Goal: Task Accomplishment & Management: Manage account settings

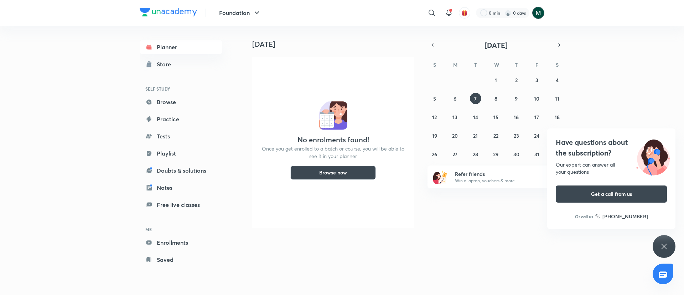
click at [540, 13] on img at bounding box center [539, 13] width 12 height 12
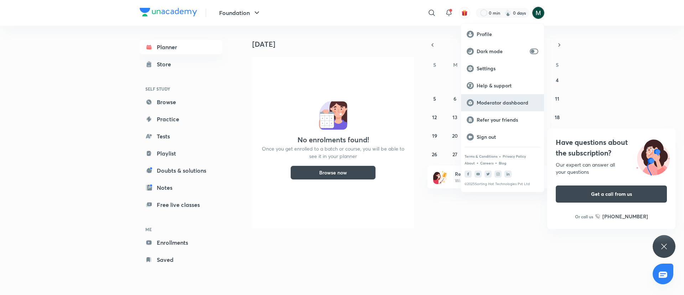
click at [508, 101] on p "Moderator dashboard" at bounding box center [508, 102] width 62 height 6
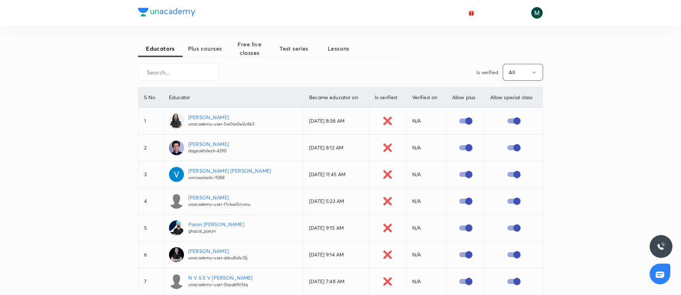
click at [196, 46] on span "Plus courses" at bounding box center [205, 48] width 45 height 9
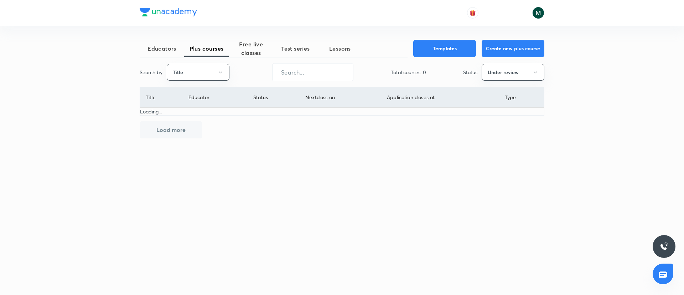
click at [196, 78] on button "Title" at bounding box center [198, 72] width 63 height 17
click at [199, 107] on span "Username" at bounding box center [197, 106] width 53 height 7
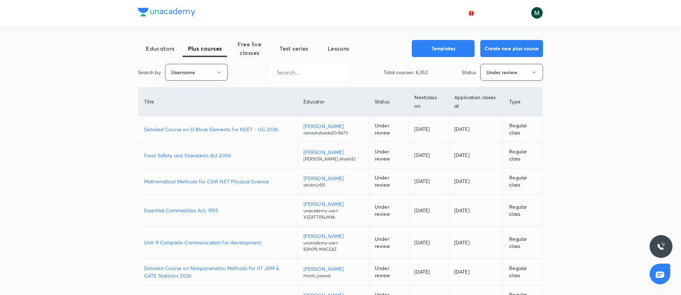
click at [503, 68] on button "Under review" at bounding box center [511, 72] width 63 height 17
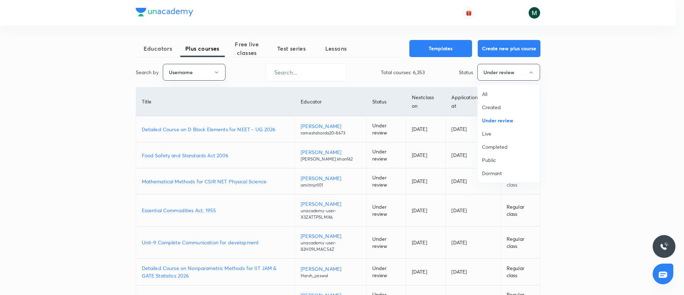
click at [489, 90] on span "All" at bounding box center [508, 93] width 53 height 7
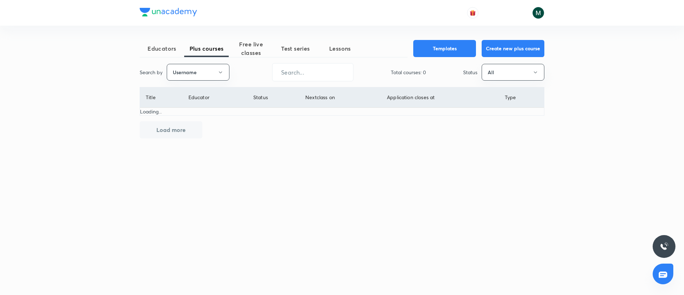
click at [313, 61] on div "Educators Plus courses Free live classes Test series Lessons Templates Create n…" at bounding box center [342, 112] width 405 height 144
click at [317, 70] on input "text" at bounding box center [313, 72] width 81 height 18
paste input "unacademy-user-UKU6WL367E2B"
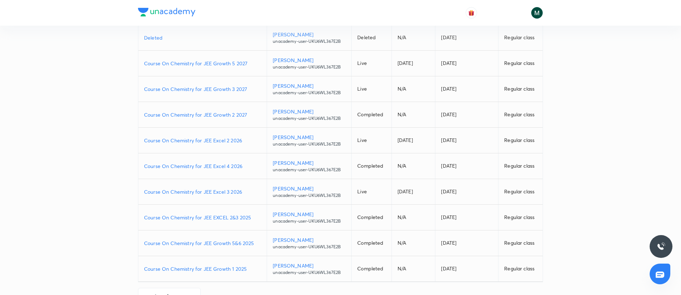
scroll to position [70, 0]
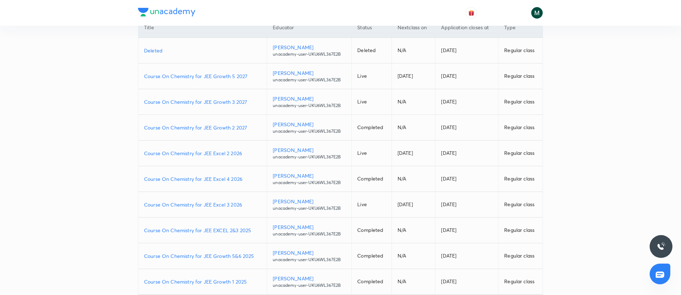
click at [209, 78] on p "Course On Chemistry for JEE Growth 5 2027" at bounding box center [202, 75] width 117 height 7
click at [200, 155] on p "Course On Chemistry for JEE Excel 2 2026" at bounding box center [202, 152] width 117 height 7
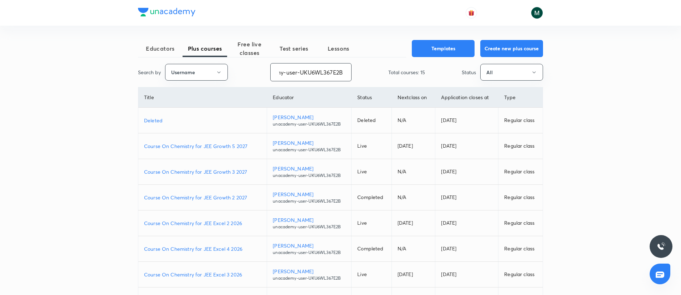
drag, startPoint x: 279, startPoint y: 73, endPoint x: 370, endPoint y: 74, distance: 90.6
click at [370, 74] on div "Search by Username unacademy-user-UKU6WL367E2B ​ Total courses: 15 Status All" at bounding box center [340, 72] width 405 height 18
paste input "641B5I3BQVX2"
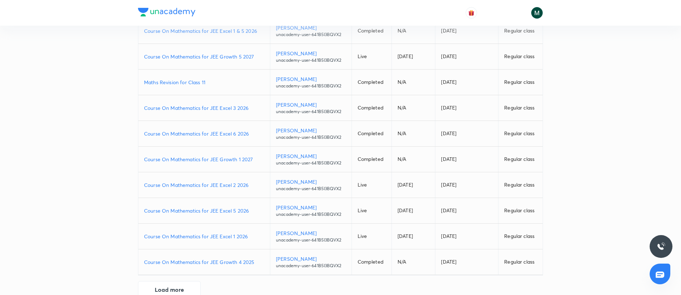
scroll to position [106, 0]
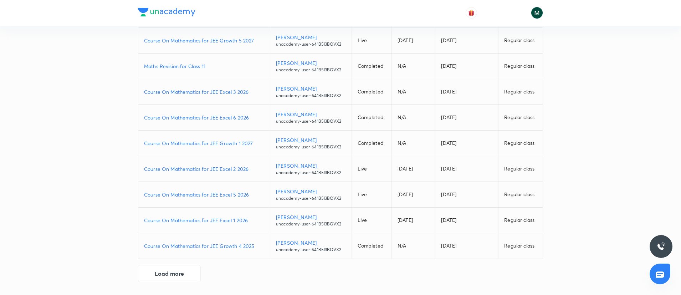
click at [213, 172] on p "Course On Mathematics for JEE Excel 2 2026" at bounding box center [204, 168] width 120 height 7
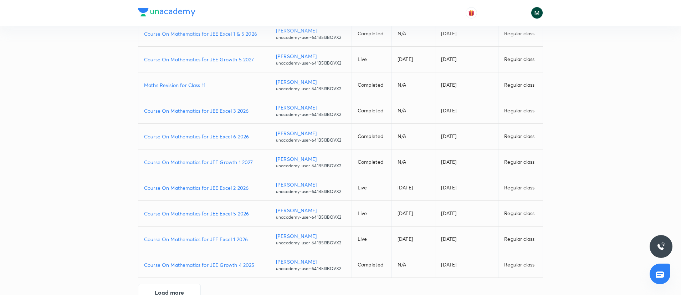
scroll to position [70, 0]
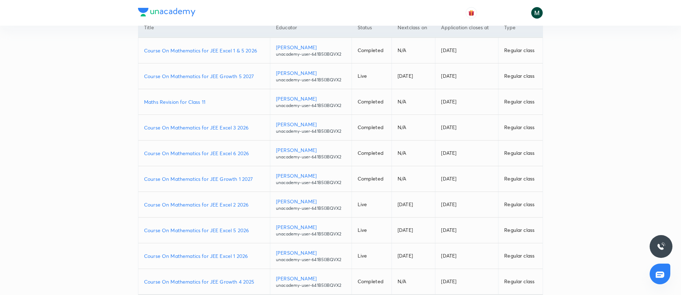
click at [237, 74] on p "Course On Mathematics for JEE Growth 5 2027" at bounding box center [204, 75] width 120 height 7
click at [225, 202] on p "Course On Mathematics for JEE Excel 2 2026" at bounding box center [204, 204] width 120 height 7
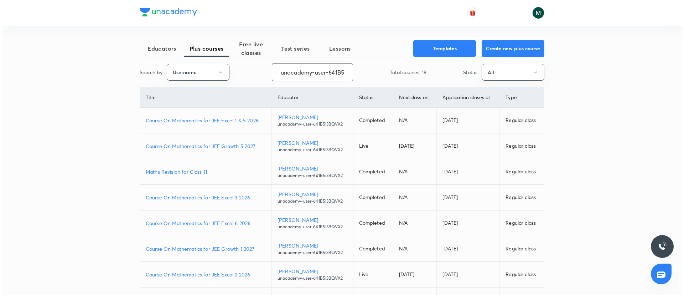
scroll to position [0, 25]
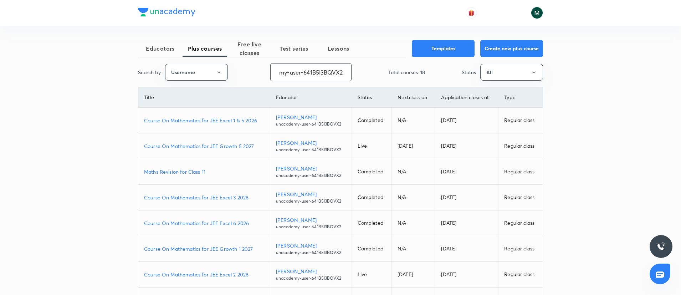
drag, startPoint x: 278, startPoint y: 74, endPoint x: 385, endPoint y: 83, distance: 107.0
click at [381, 83] on div "Educators Plus courses Free live classes Test series Lessons Templates Create n…" at bounding box center [340, 214] width 405 height 348
paste input "moonisulislam"
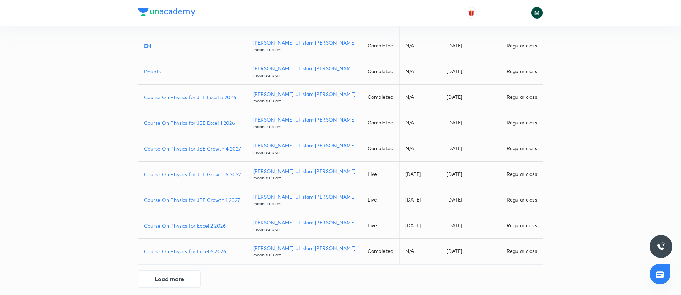
scroll to position [106, 0]
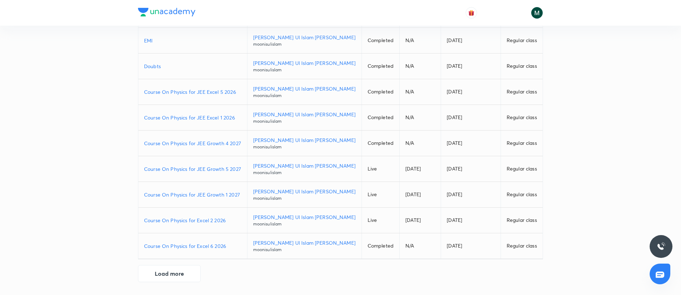
type input "moonisulislam"
click at [200, 222] on p "Course On Physics for Excel 2 2026" at bounding box center [192, 219] width 97 height 7
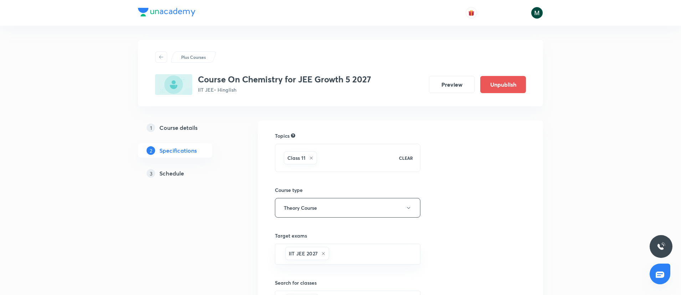
click at [173, 174] on h5 "Schedule" at bounding box center [171, 173] width 25 height 9
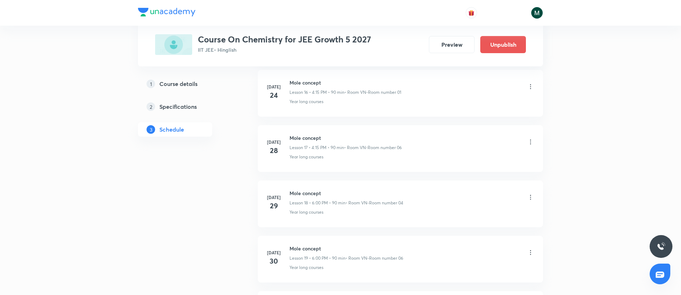
scroll to position [2984, 0]
click at [528, 141] on icon at bounding box center [530, 142] width 7 height 7
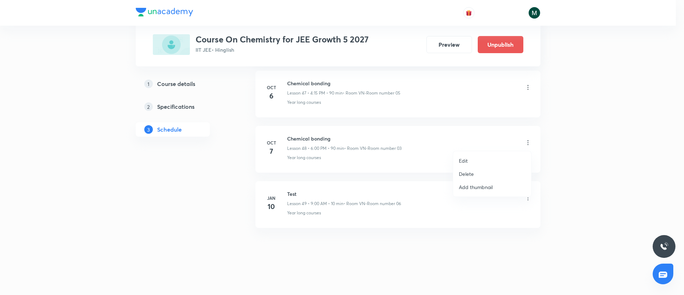
click at [474, 173] on li "Delete" at bounding box center [492, 173] width 78 height 13
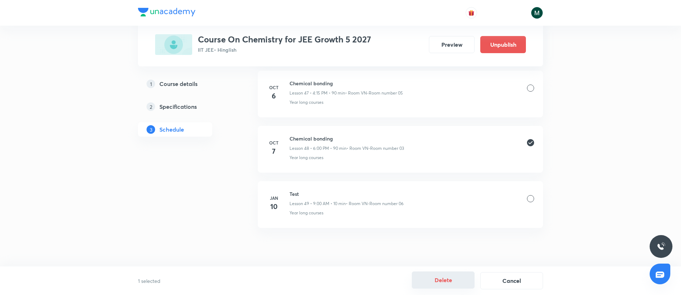
click at [432, 283] on button "Delete" at bounding box center [443, 279] width 63 height 17
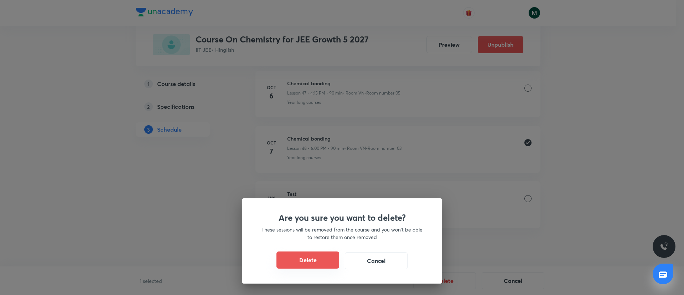
click at [302, 263] on button "Delete" at bounding box center [308, 259] width 63 height 17
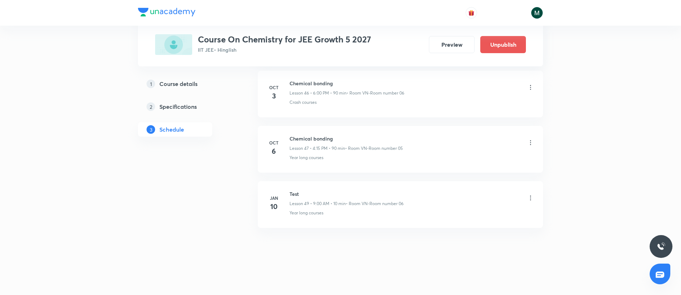
scroll to position [2929, 0]
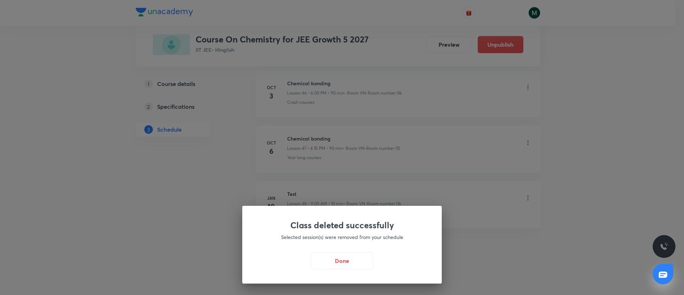
drag, startPoint x: 323, startPoint y: 255, endPoint x: 331, endPoint y: 247, distance: 10.8
click at [325, 255] on button "Done" at bounding box center [342, 260] width 63 height 17
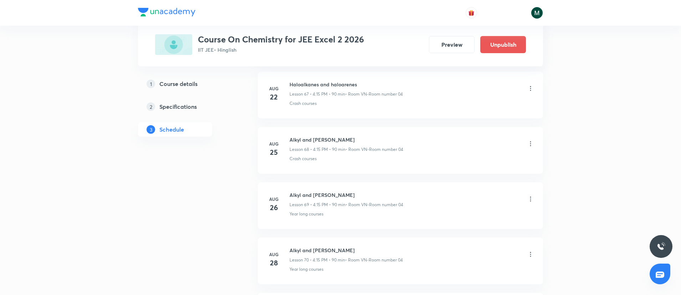
scroll to position [5360, 0]
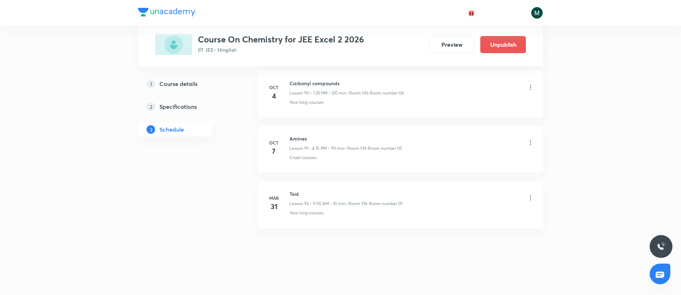
click at [529, 142] on icon at bounding box center [530, 142] width 7 height 7
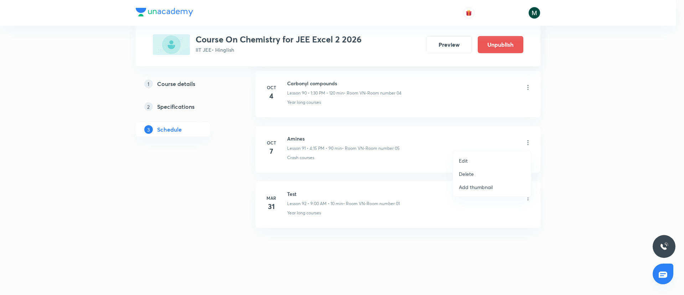
click at [465, 172] on p "Delete" at bounding box center [466, 173] width 15 height 7
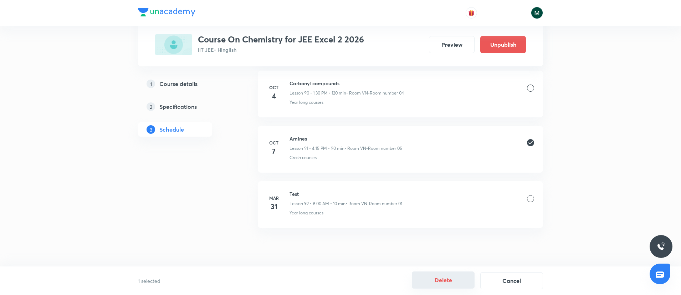
click at [441, 277] on button "Delete" at bounding box center [443, 279] width 63 height 17
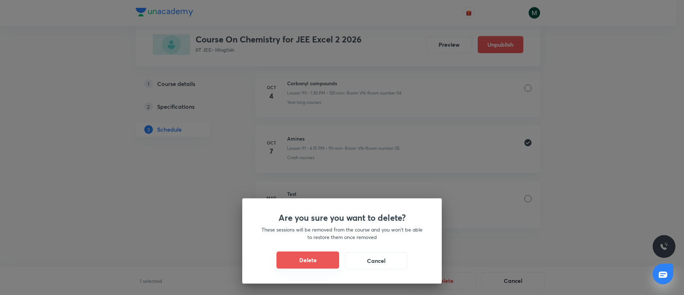
click at [311, 256] on button "Delete" at bounding box center [308, 259] width 63 height 17
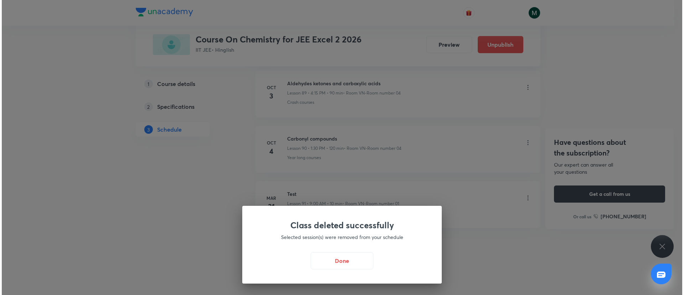
scroll to position [5304, 0]
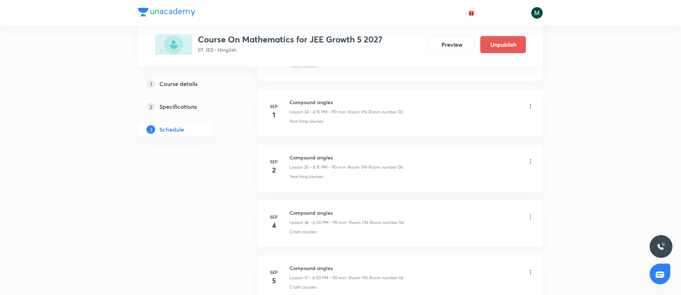
scroll to position [2984, 0]
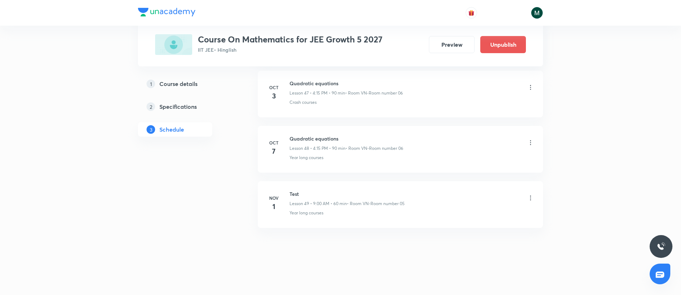
click at [530, 142] on icon at bounding box center [530, 142] width 7 height 7
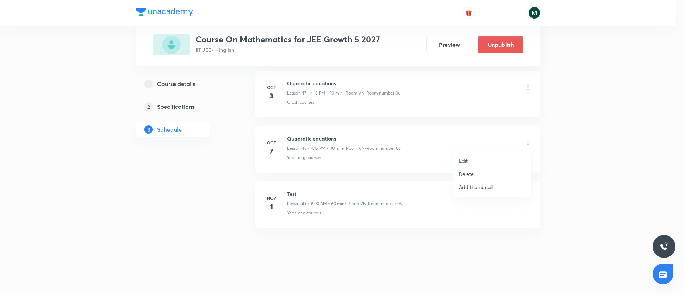
click at [466, 176] on p "Delete" at bounding box center [466, 173] width 15 height 7
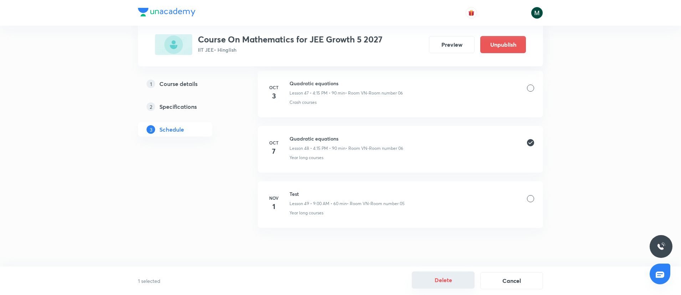
click at [436, 279] on button "Delete" at bounding box center [443, 279] width 63 height 17
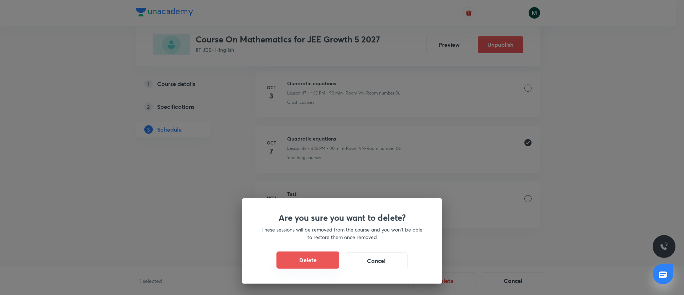
click at [317, 258] on button "Delete" at bounding box center [308, 259] width 63 height 17
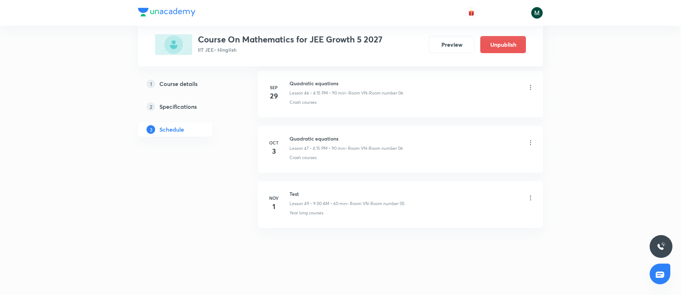
scroll to position [2929, 0]
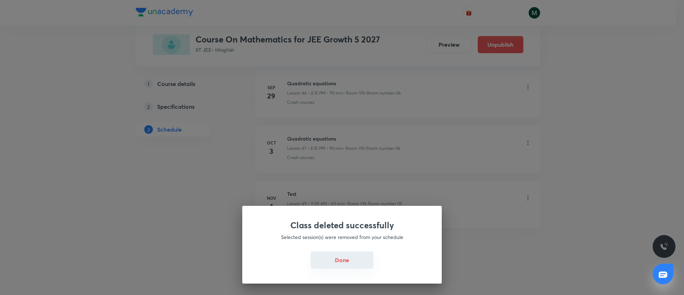
click at [336, 254] on button "Done" at bounding box center [342, 259] width 63 height 17
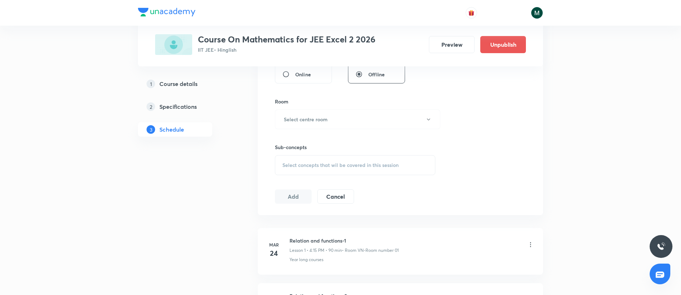
scroll to position [143, 0]
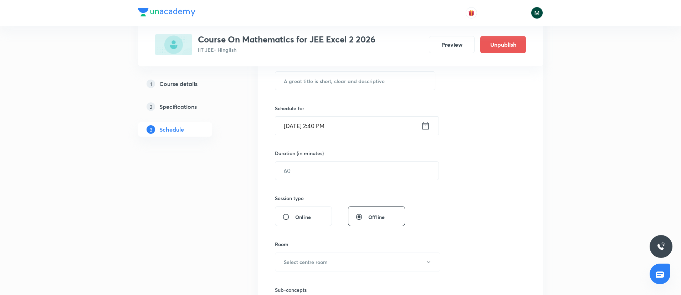
click at [361, 124] on input "[DATE] 2:40 PM" at bounding box center [348, 126] width 146 height 18
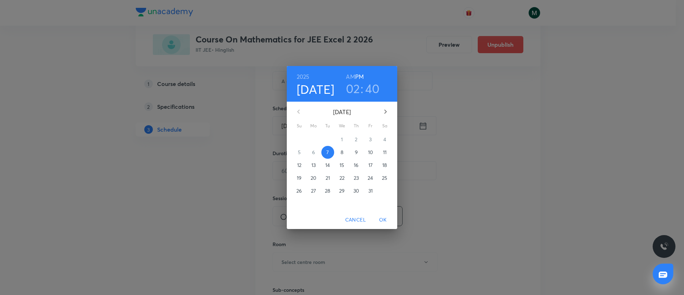
click at [355, 94] on h3 "02" at bounding box center [353, 88] width 14 height 15
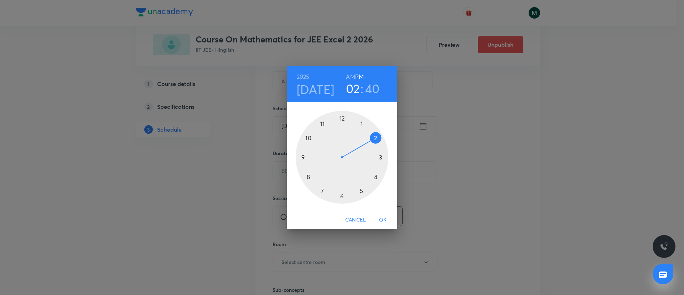
click at [342, 196] on div at bounding box center [342, 157] width 93 height 93
click at [343, 119] on div at bounding box center [342, 157] width 93 height 93
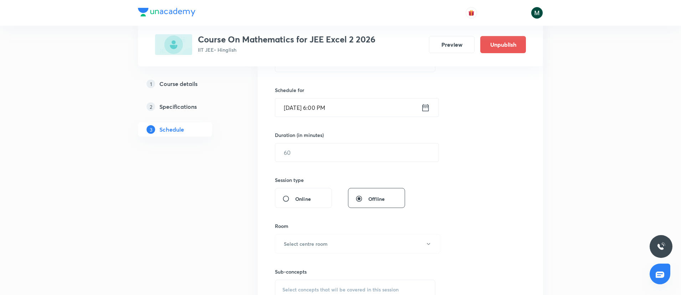
scroll to position [178, 0]
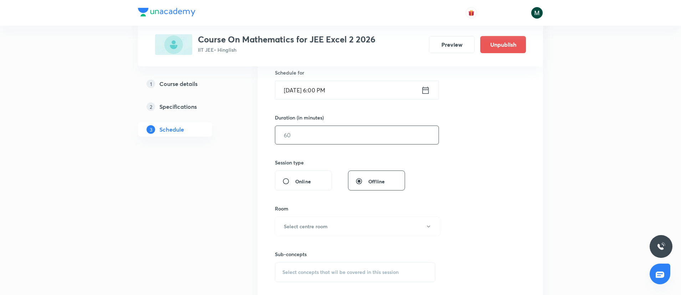
click at [347, 141] on input "text" at bounding box center [356, 135] width 163 height 18
type input "90"
click at [470, 127] on div "Session 94 Live class Session title 0/99 ​ Schedule for [DATE] 6:00 PM ​ Durati…" at bounding box center [400, 143] width 251 height 335
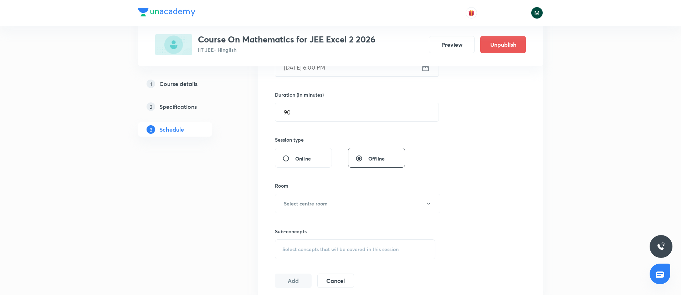
scroll to position [214, 0]
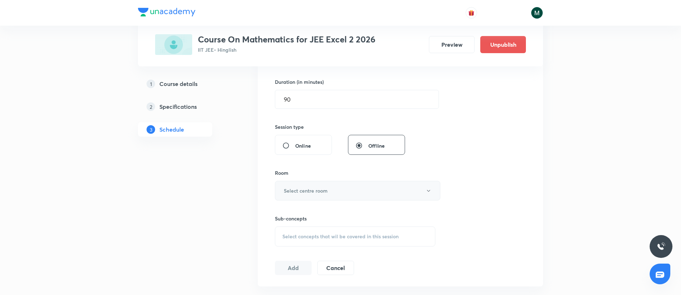
click at [325, 187] on h6 "Select centre room" at bounding box center [306, 190] width 44 height 7
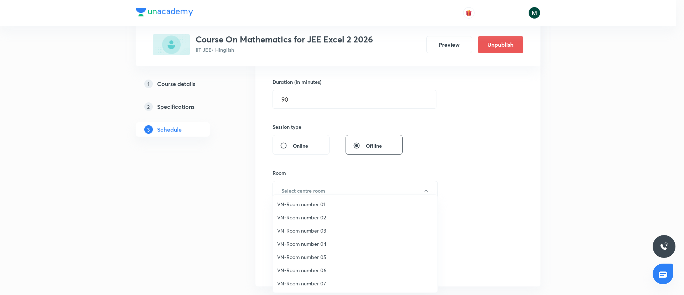
click at [308, 245] on span "VN-Room number 04" at bounding box center [355, 243] width 156 height 7
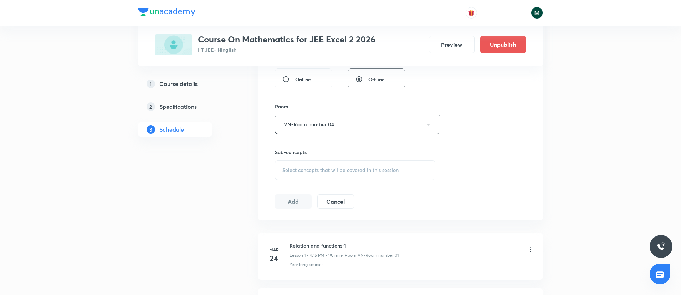
scroll to position [285, 0]
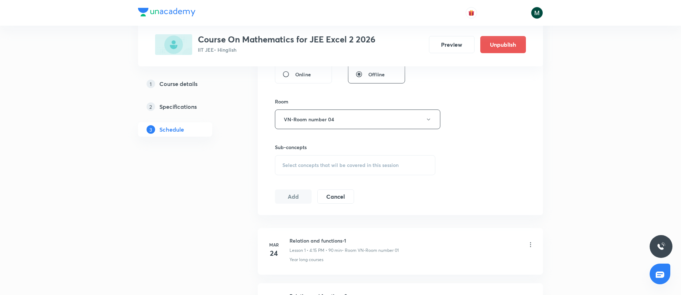
click at [354, 165] on span "Select concepts that wil be covered in this session" at bounding box center [340, 165] width 116 height 6
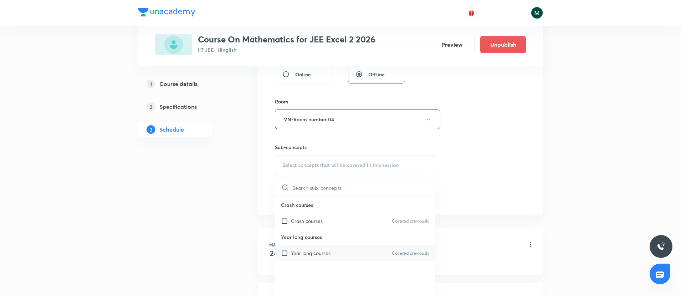
click at [349, 251] on div "Year long courses Covered previously" at bounding box center [355, 253] width 160 height 16
checkbox input "true"
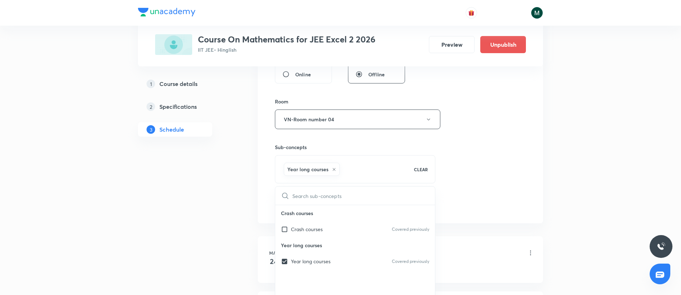
click at [503, 153] on div "Session 94 Live class Session title 0/99 ​ Schedule for [DATE] 6:00 PM ​ Durati…" at bounding box center [400, 40] width 251 height 343
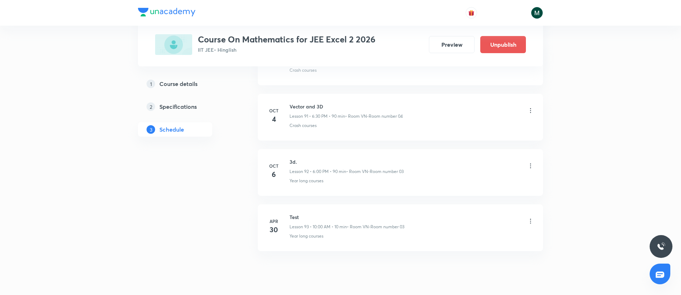
scroll to position [5387, 0]
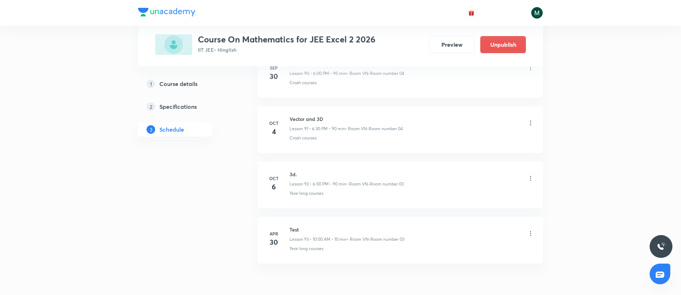
click at [291, 175] on h6 "3d." at bounding box center [346, 173] width 114 height 7
click at [337, 172] on h6 "3d." at bounding box center [346, 173] width 114 height 7
drag, startPoint x: 308, startPoint y: 173, endPoint x: 286, endPoint y: 169, distance: 22.3
click at [286, 169] on li "[DATE] 3d. Lesson 92 • 6:00 PM • 90 min • Room VN-Room number 03 Year long cour…" at bounding box center [400, 184] width 285 height 47
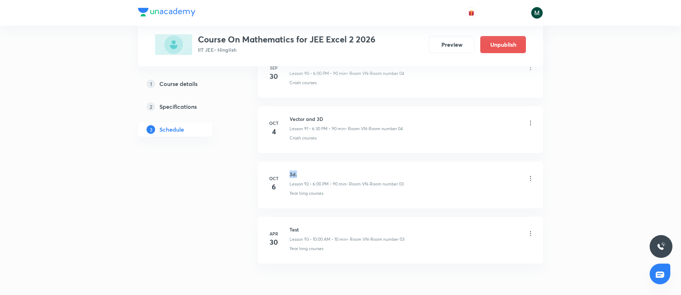
copy h6 "3d."
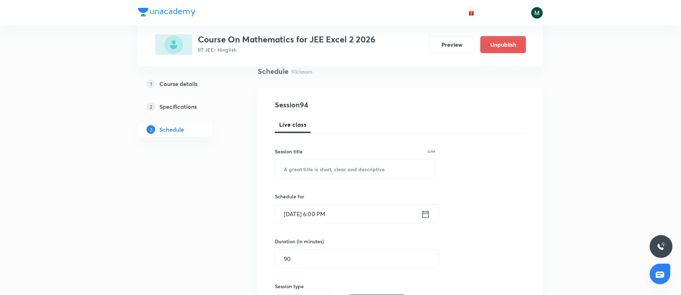
scroll to position [107, 0]
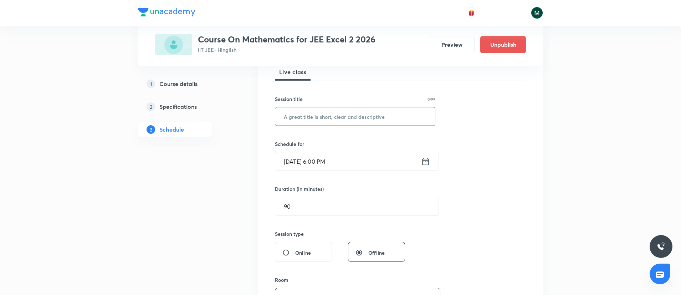
click at [348, 124] on input "text" at bounding box center [355, 116] width 160 height 18
paste input "3d."
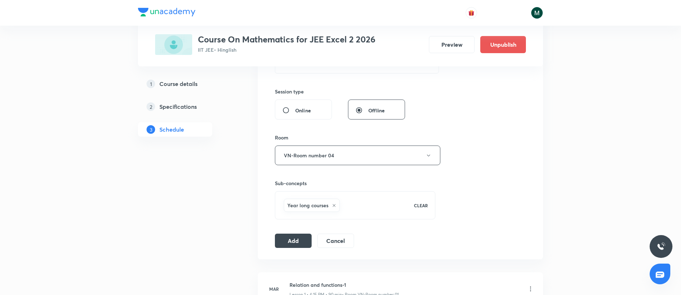
scroll to position [250, 0]
type input "3d."
click at [295, 241] on button "Add" at bounding box center [293, 239] width 37 height 14
click at [346, 159] on button "VN-Room number 04" at bounding box center [357, 155] width 165 height 20
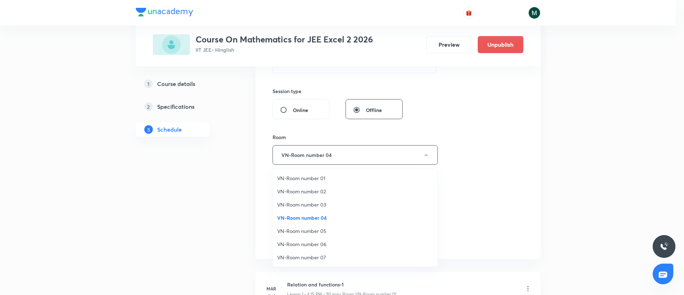
click at [323, 257] on span "VN-Room number 07" at bounding box center [355, 256] width 156 height 7
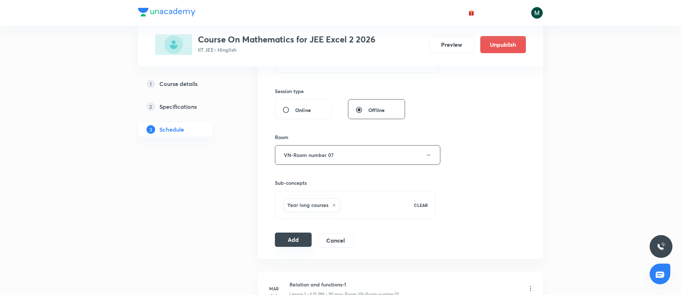
click at [302, 236] on button "Add" at bounding box center [293, 239] width 37 height 14
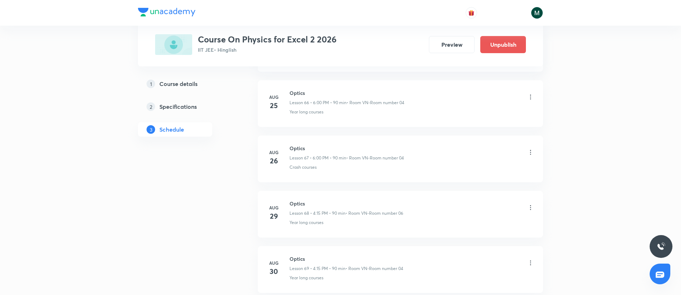
scroll to position [5083, 0]
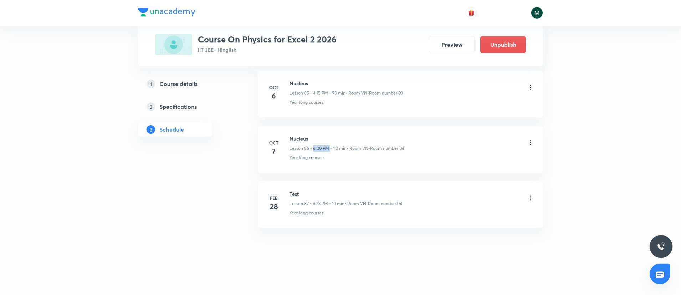
drag, startPoint x: 313, startPoint y: 147, endPoint x: 331, endPoint y: 147, distance: 18.5
click at [331, 147] on p "Lesson 86 • 6:00 PM • 90 min" at bounding box center [317, 148] width 57 height 6
click at [532, 143] on icon at bounding box center [530, 142] width 7 height 7
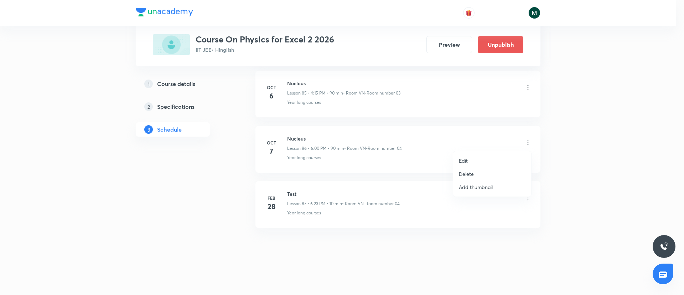
click at [469, 173] on p "Delete" at bounding box center [466, 173] width 15 height 7
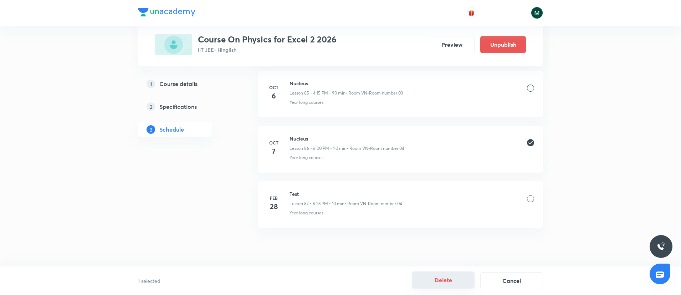
click at [441, 284] on button "Delete" at bounding box center [443, 279] width 63 height 17
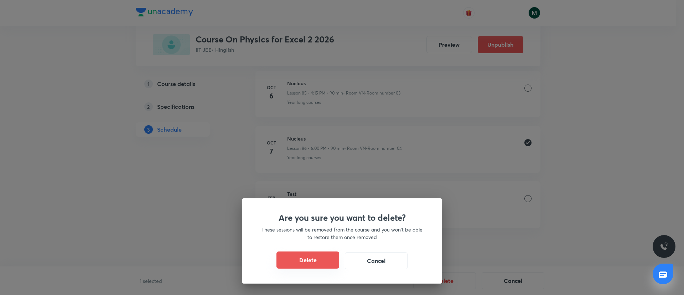
click at [322, 266] on button "Delete" at bounding box center [308, 259] width 63 height 17
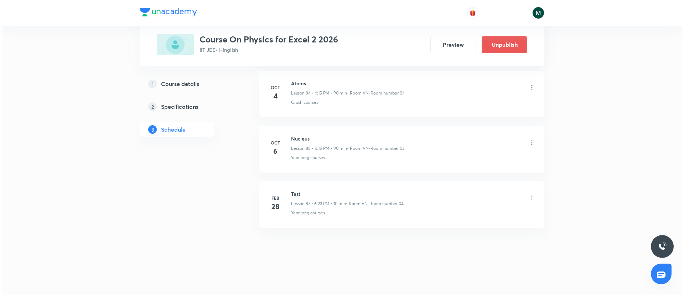
scroll to position [5028, 0]
